Goal: Browse casually

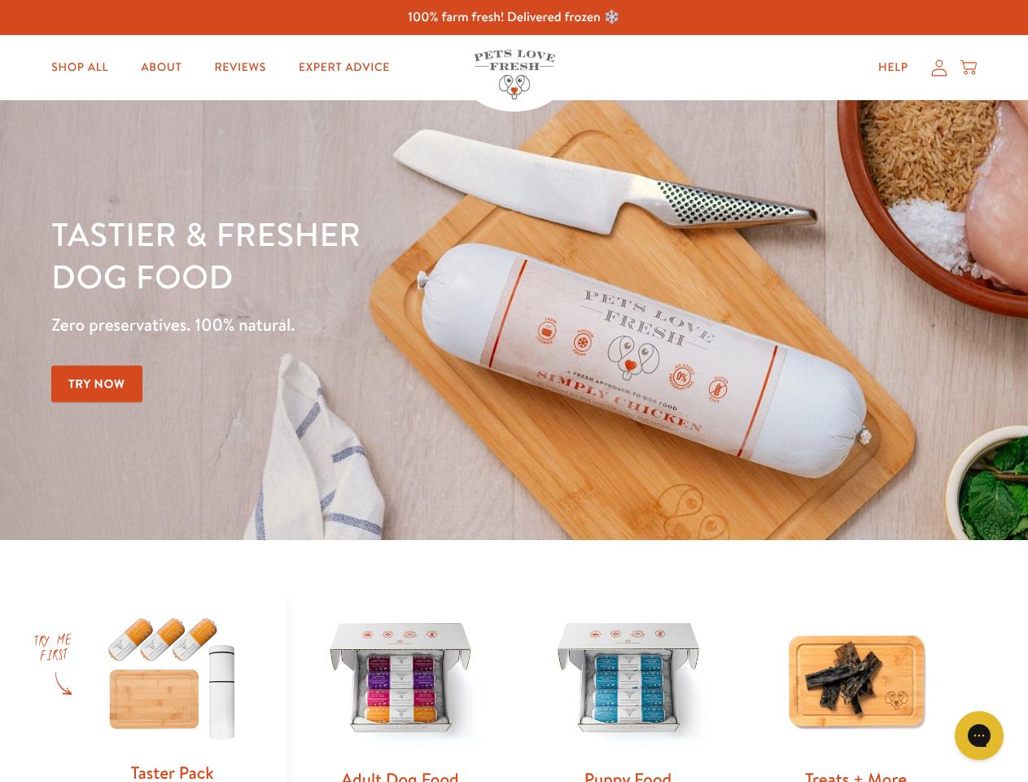
click at [514, 391] on div "Tastier & fresher dog food Zero preservatives. 100% natural. Try Now" at bounding box center [359, 320] width 617 height 215
click at [980, 735] on icon "Gorgias live chat" at bounding box center [978, 734] width 15 height 15
